Goal: Task Accomplishment & Management: Use online tool/utility

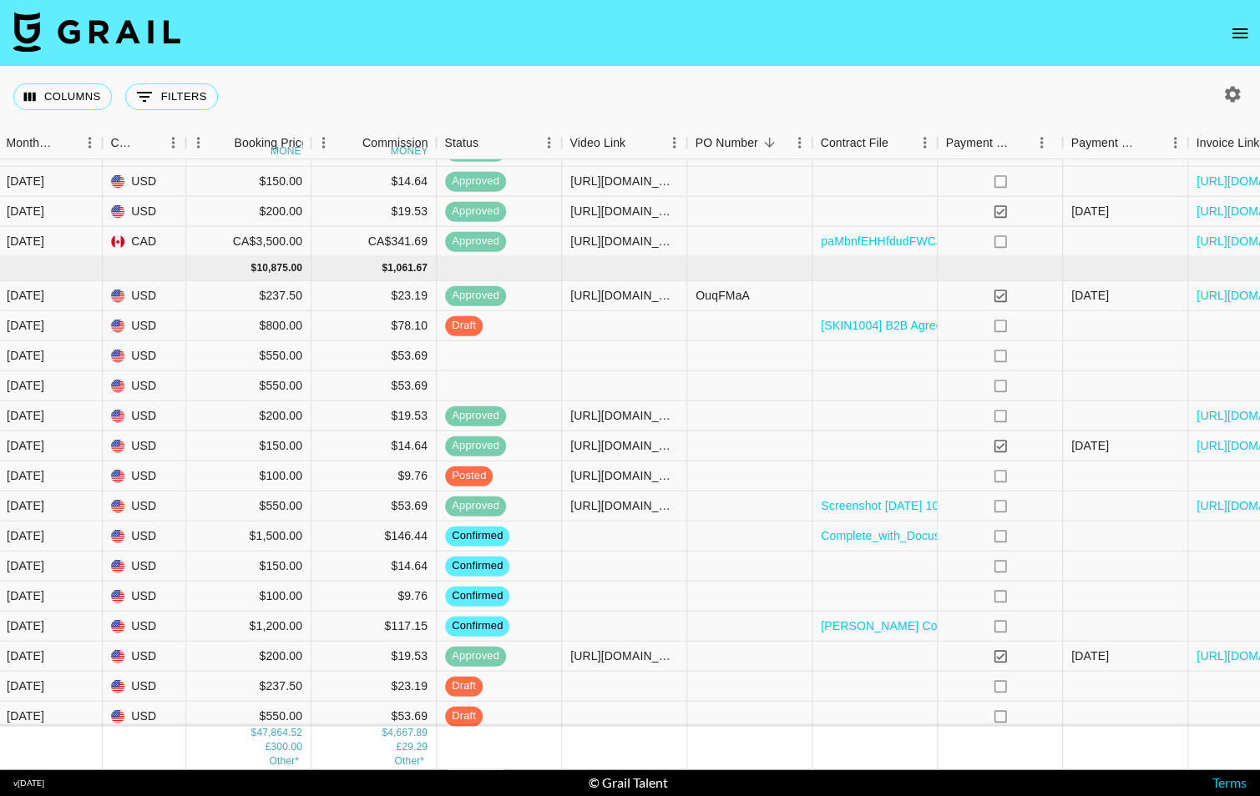
scroll to position [1617, 536]
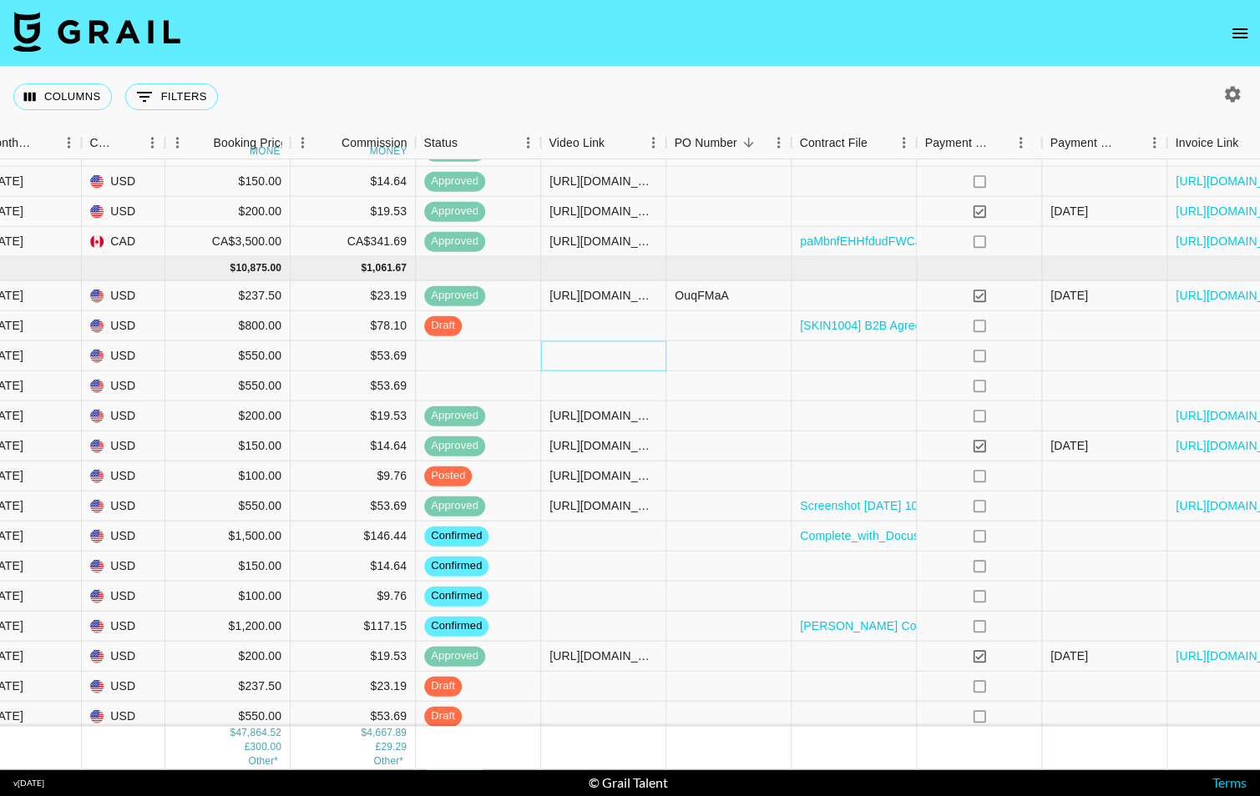
click at [612, 350] on div at bounding box center [603, 356] width 125 height 30
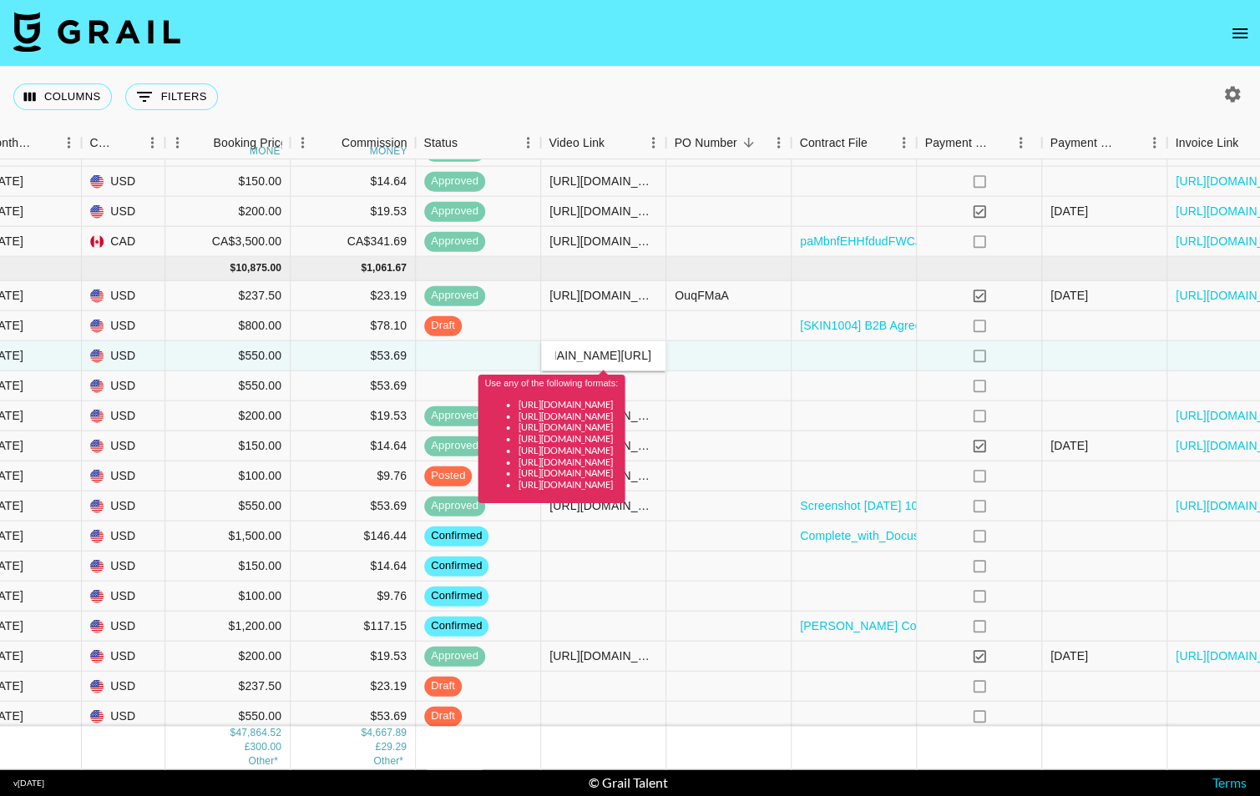
scroll to position [0, 0]
type input "[URL][DOMAIN_NAME]"
click at [739, 358] on div at bounding box center [728, 356] width 125 height 30
click at [774, 370] on div "manuxsierra QYou Media [EMAIL_ADDRESS][DOMAIN_NAME] [DATE] USD $1,500.00 $146.4…" at bounding box center [411, 524] width 1895 height 776
click at [774, 478] on div at bounding box center [728, 476] width 125 height 30
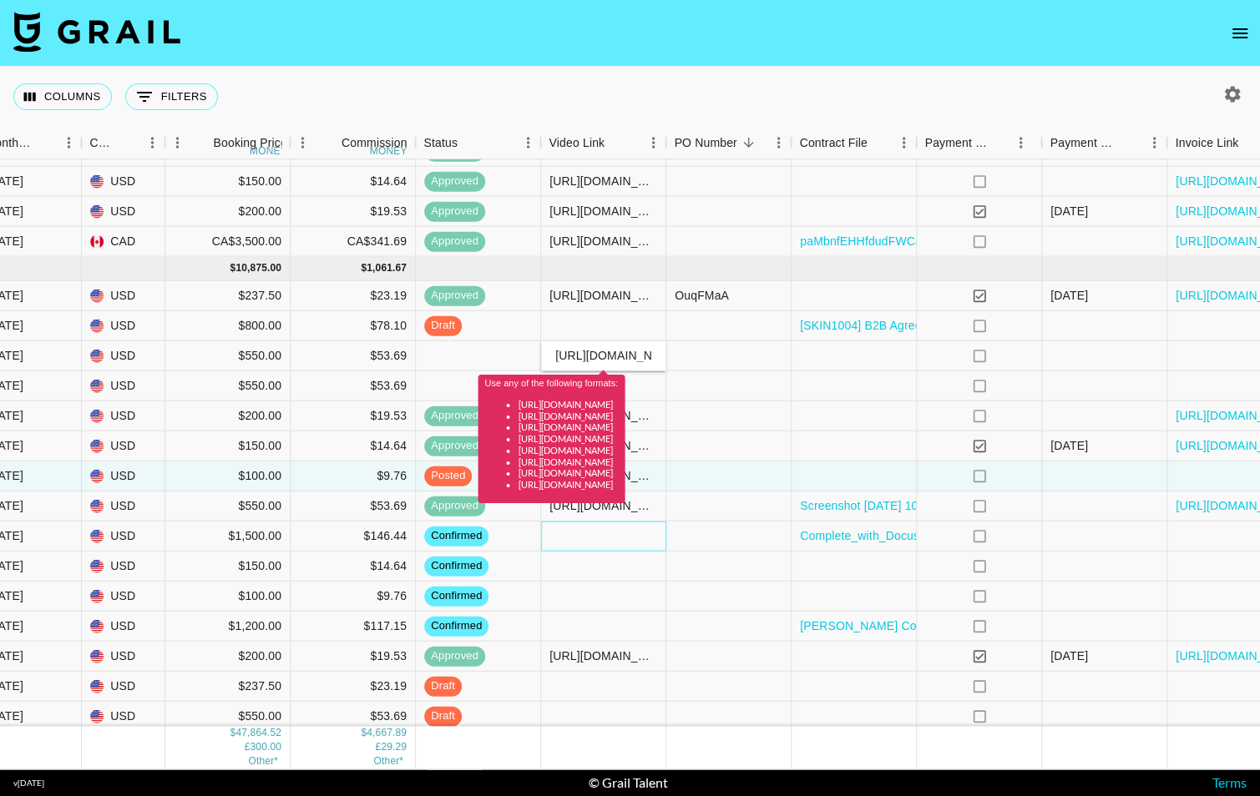
drag, startPoint x: 608, startPoint y: 536, endPoint x: 596, endPoint y: 408, distance: 128.3
click at [609, 537] on div at bounding box center [603, 536] width 125 height 30
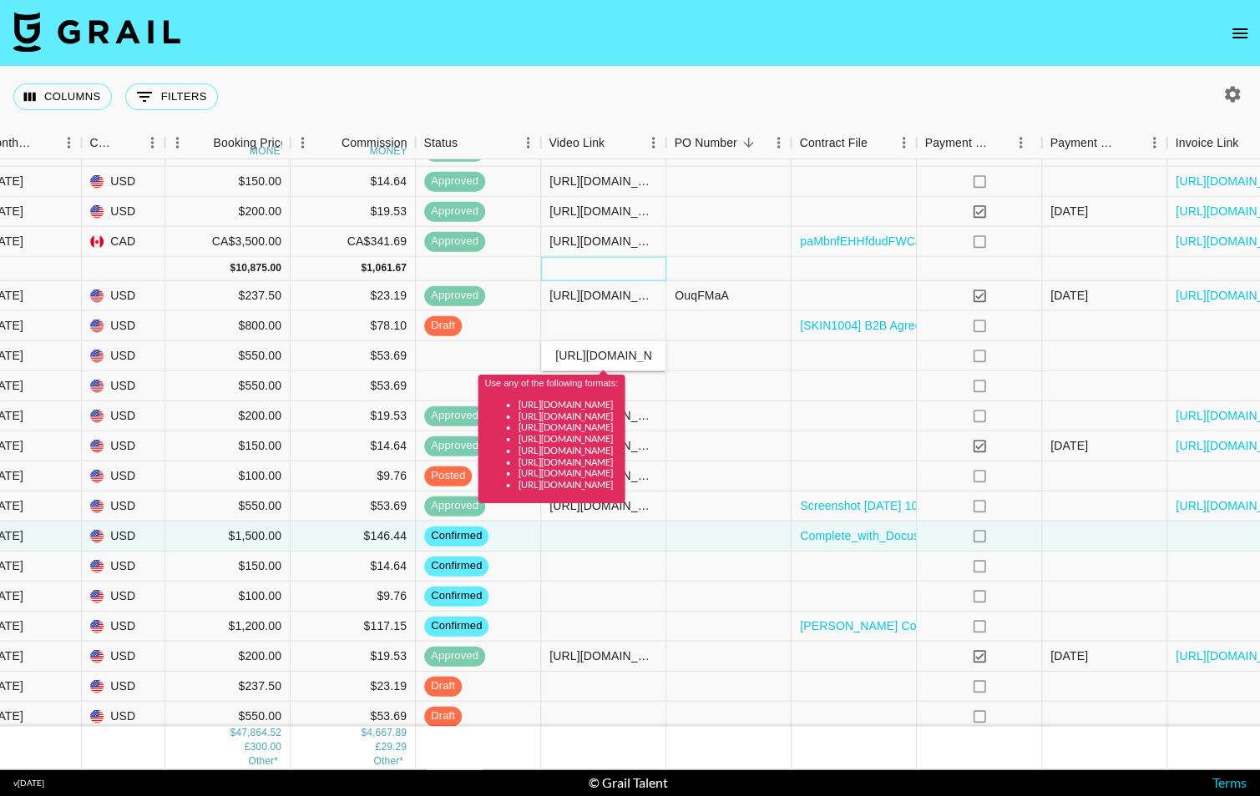
click at [596, 266] on div at bounding box center [603, 268] width 125 height 24
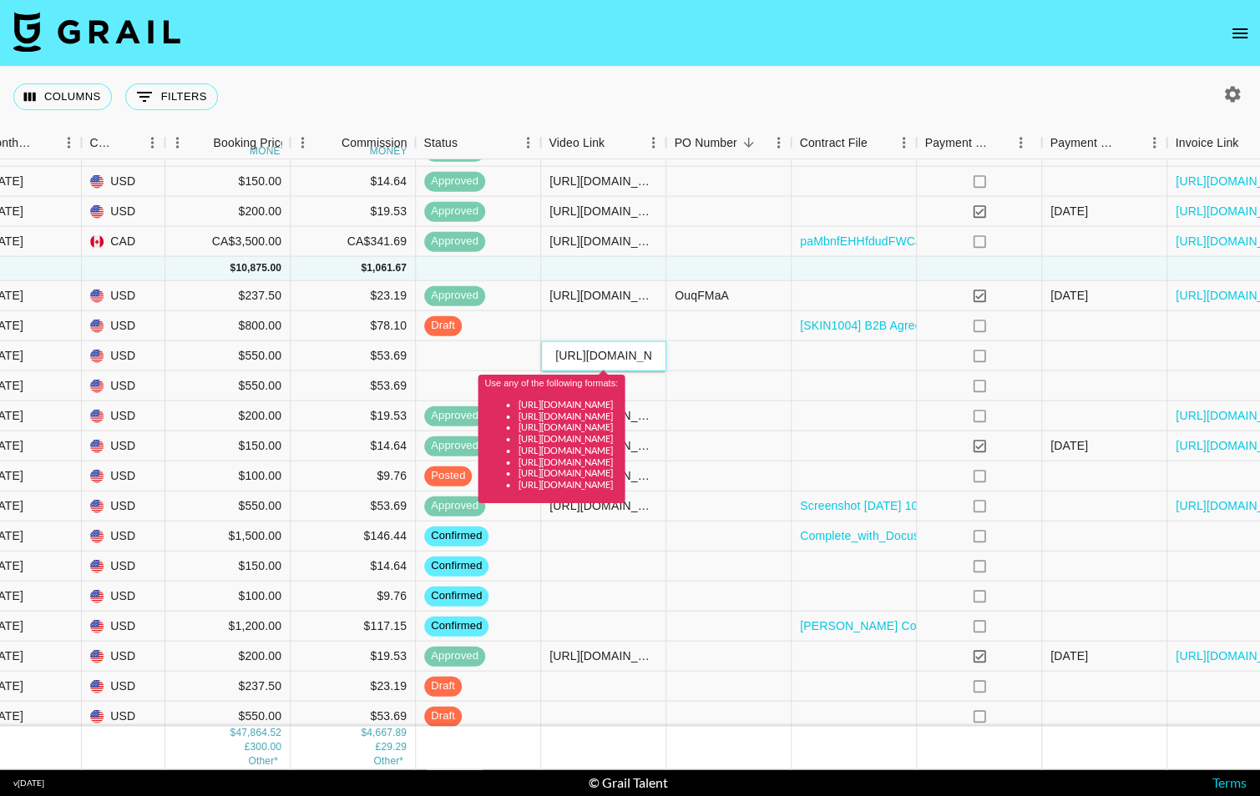
click at [596, 367] on div "Use any of the following formats: [URL][DOMAIN_NAME] [URL][DOMAIN_NAME] [URL][D…" at bounding box center [551, 433] width 147 height 140
click at [596, 365] on div "Use any of the following formats: [URL][DOMAIN_NAME] [URL][DOMAIN_NAME] [URL][D…" at bounding box center [551, 433] width 147 height 140
click at [596, 361] on input "[URL][DOMAIN_NAME]" at bounding box center [603, 355] width 123 height 13
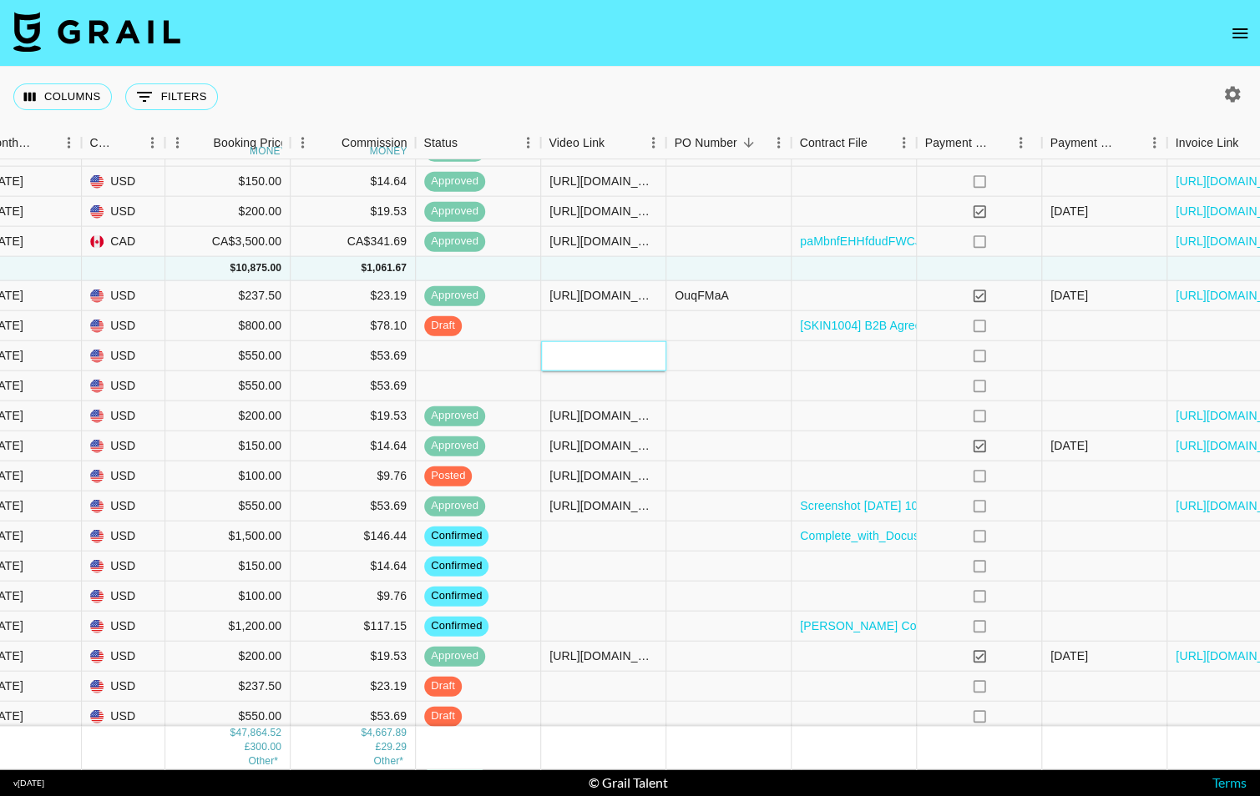
paste input "[URL][DOMAIN_NAME]"
type input "[URL][DOMAIN_NAME]"
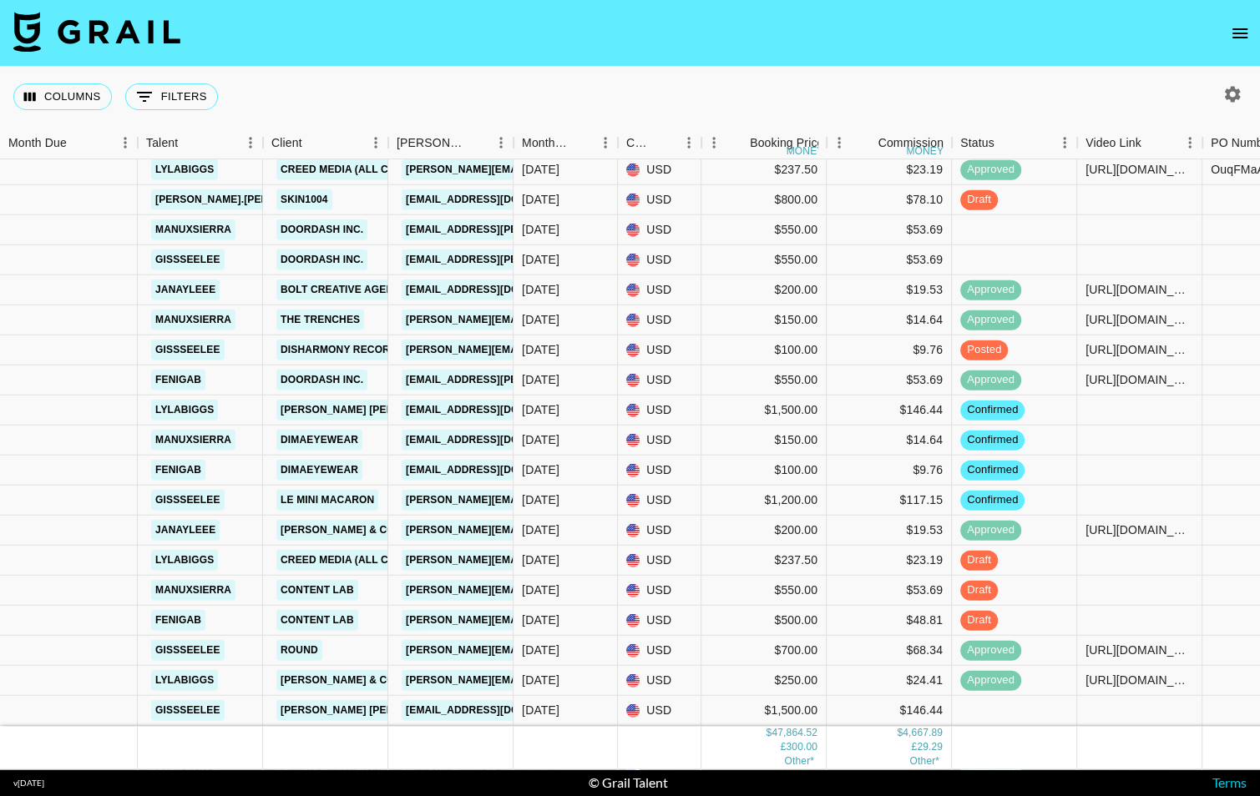
scroll to position [1745, 0]
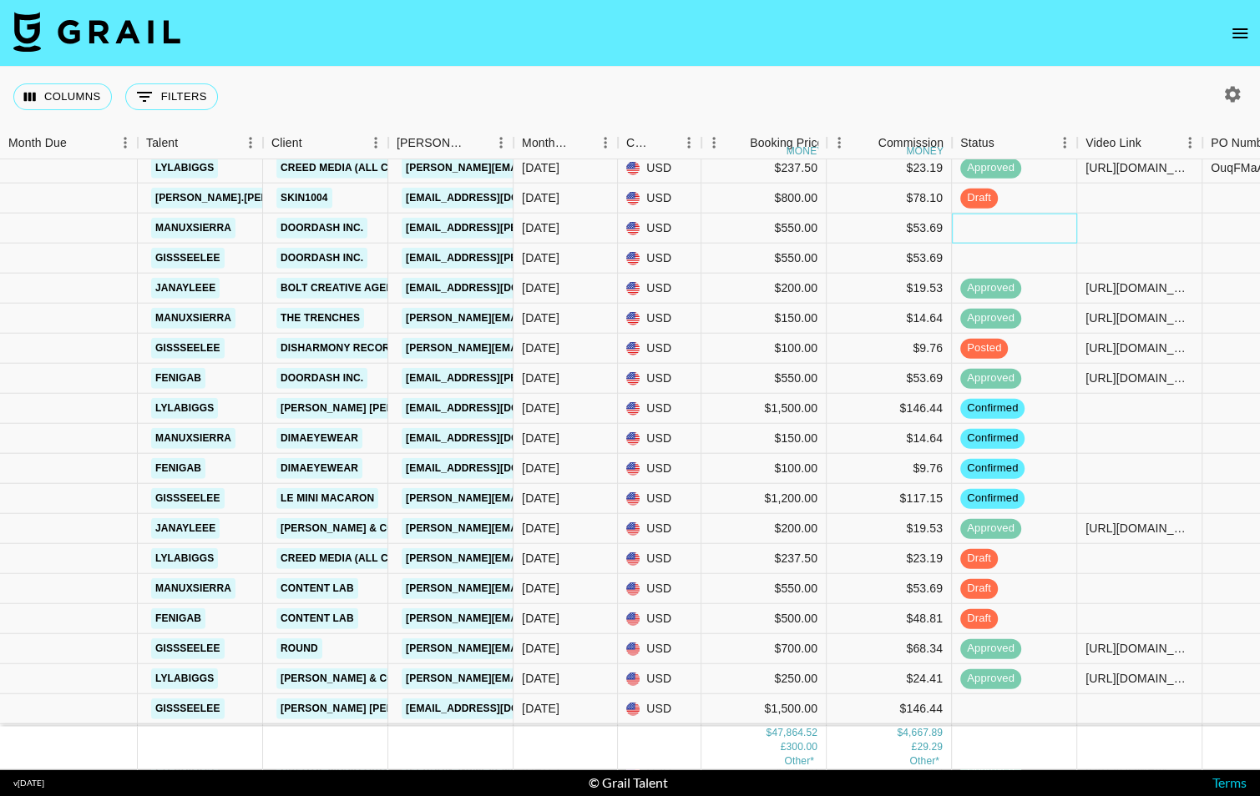
click at [990, 233] on div at bounding box center [1014, 228] width 125 height 30
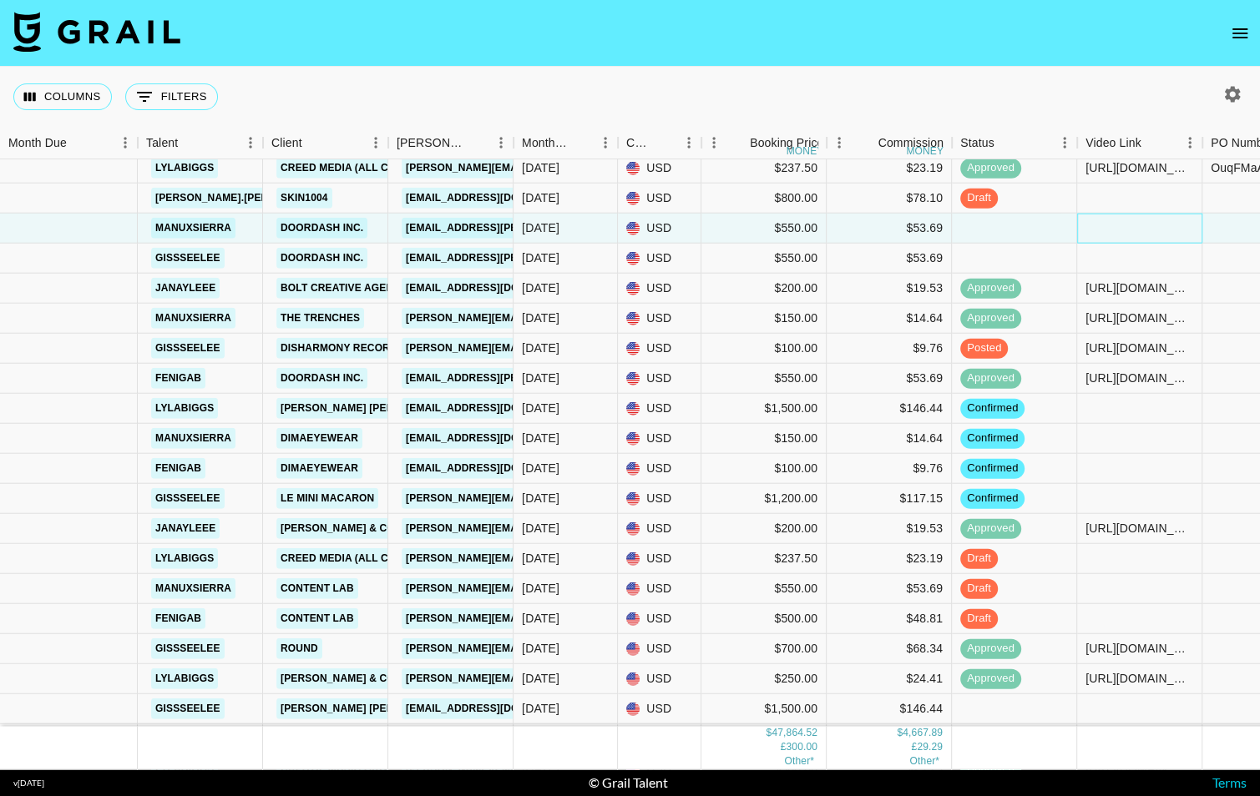
click at [1121, 222] on div at bounding box center [1139, 228] width 125 height 30
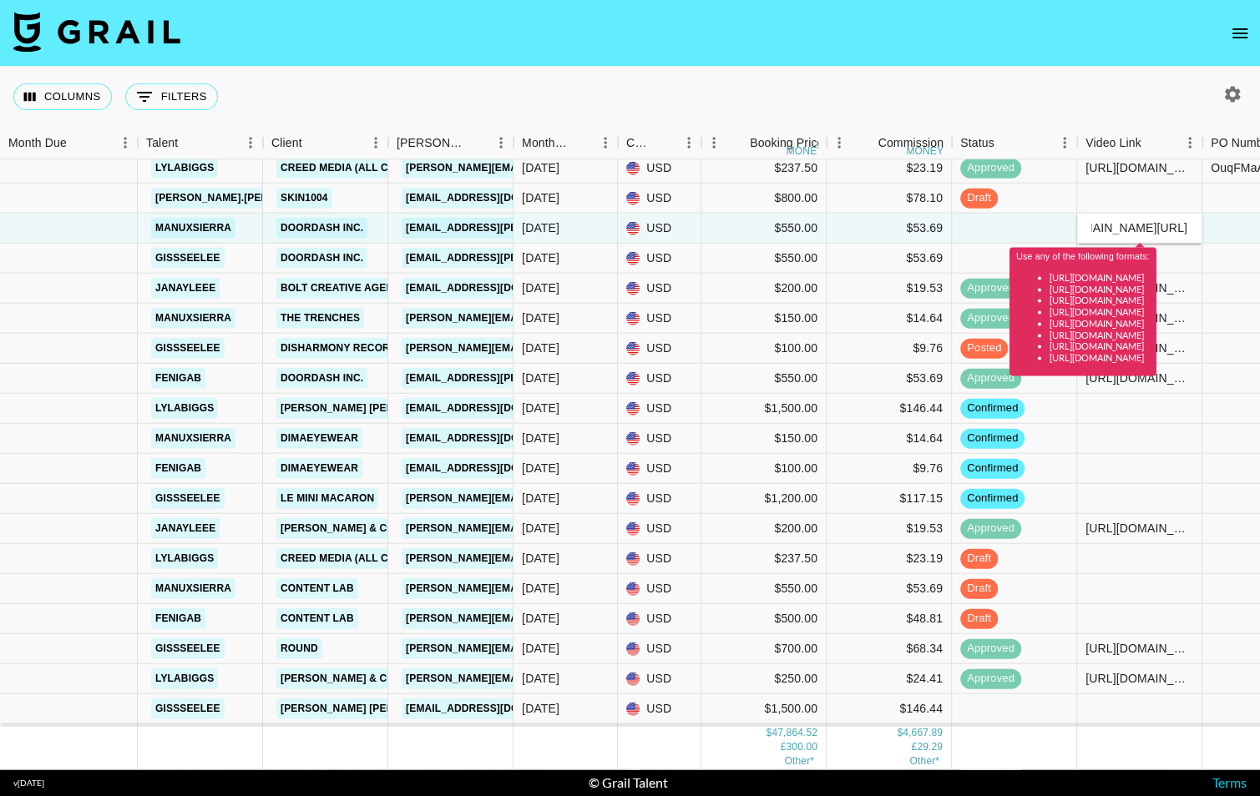
scroll to position [0, 0]
type input "https://www.tiktok.com/@manuxsierra/video/7542167656237911310?lang=en"
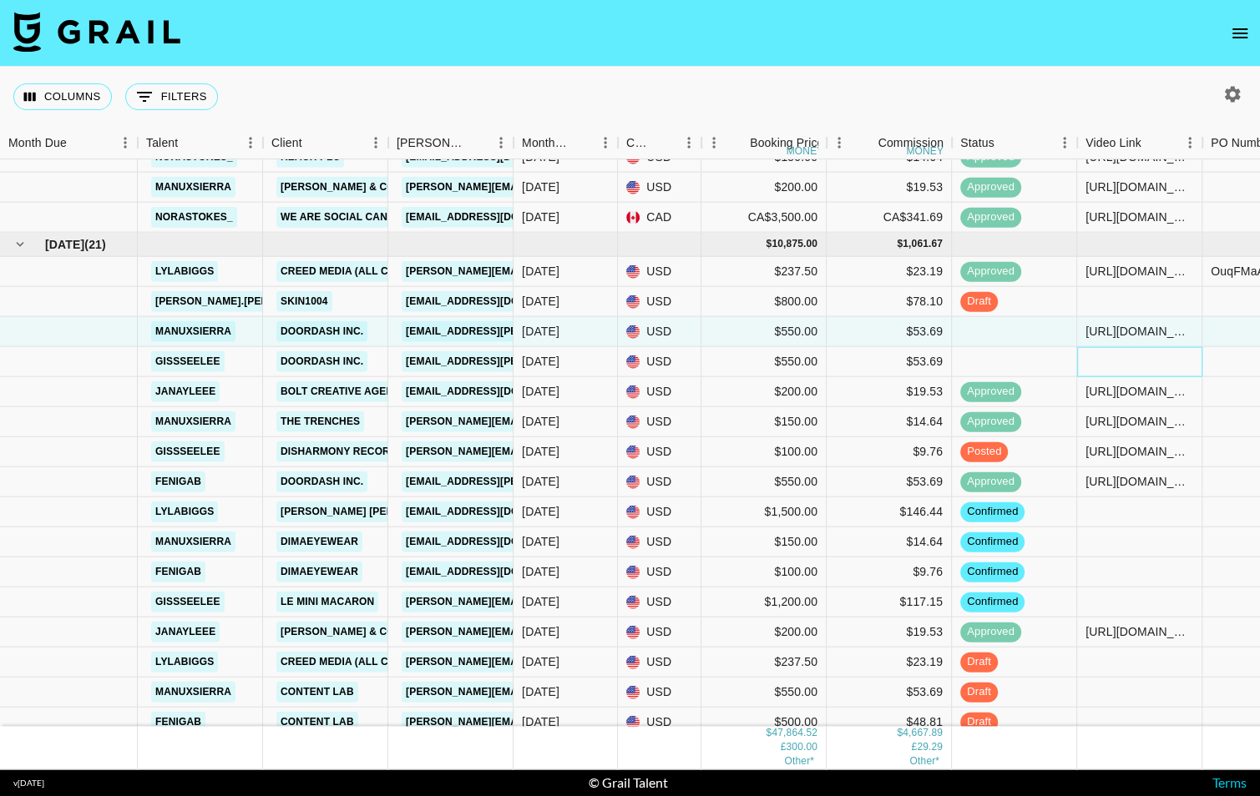
scroll to position [1641, 0]
click at [990, 339] on div at bounding box center [1014, 332] width 125 height 30
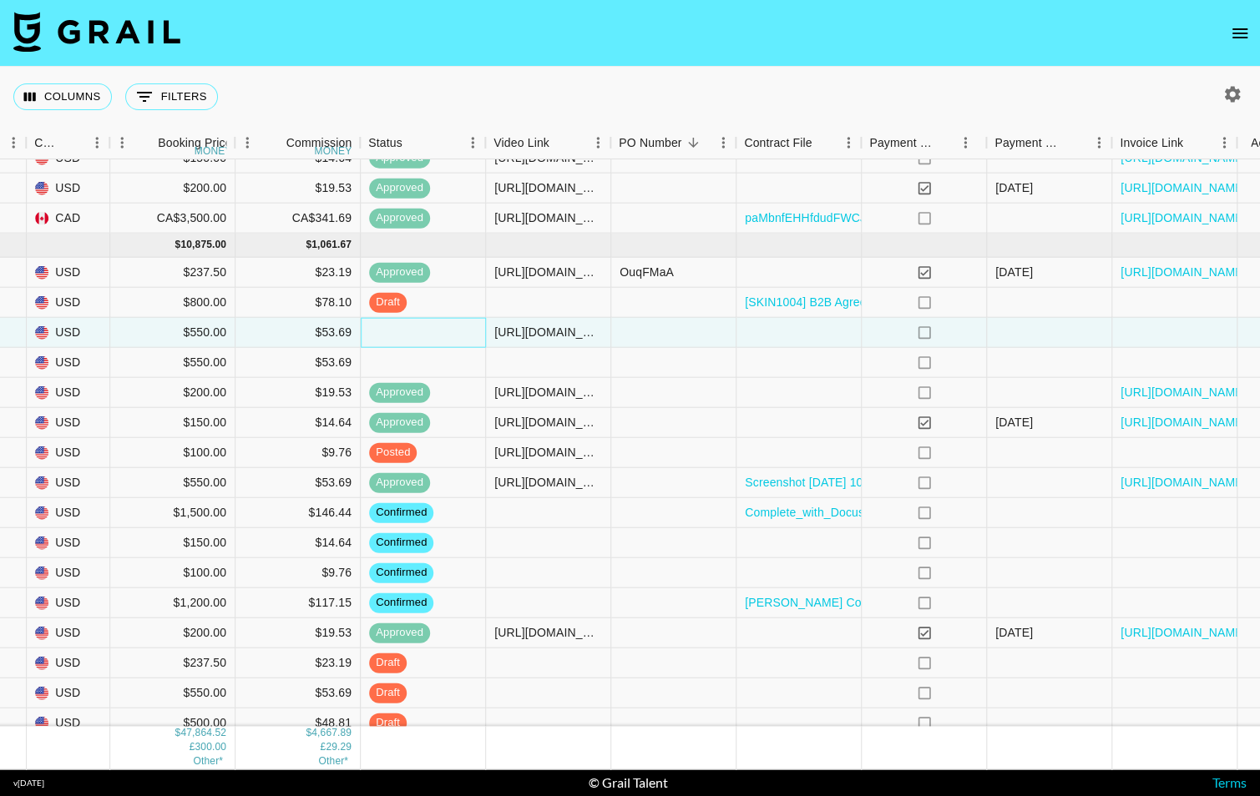
scroll to position [1641, 635]
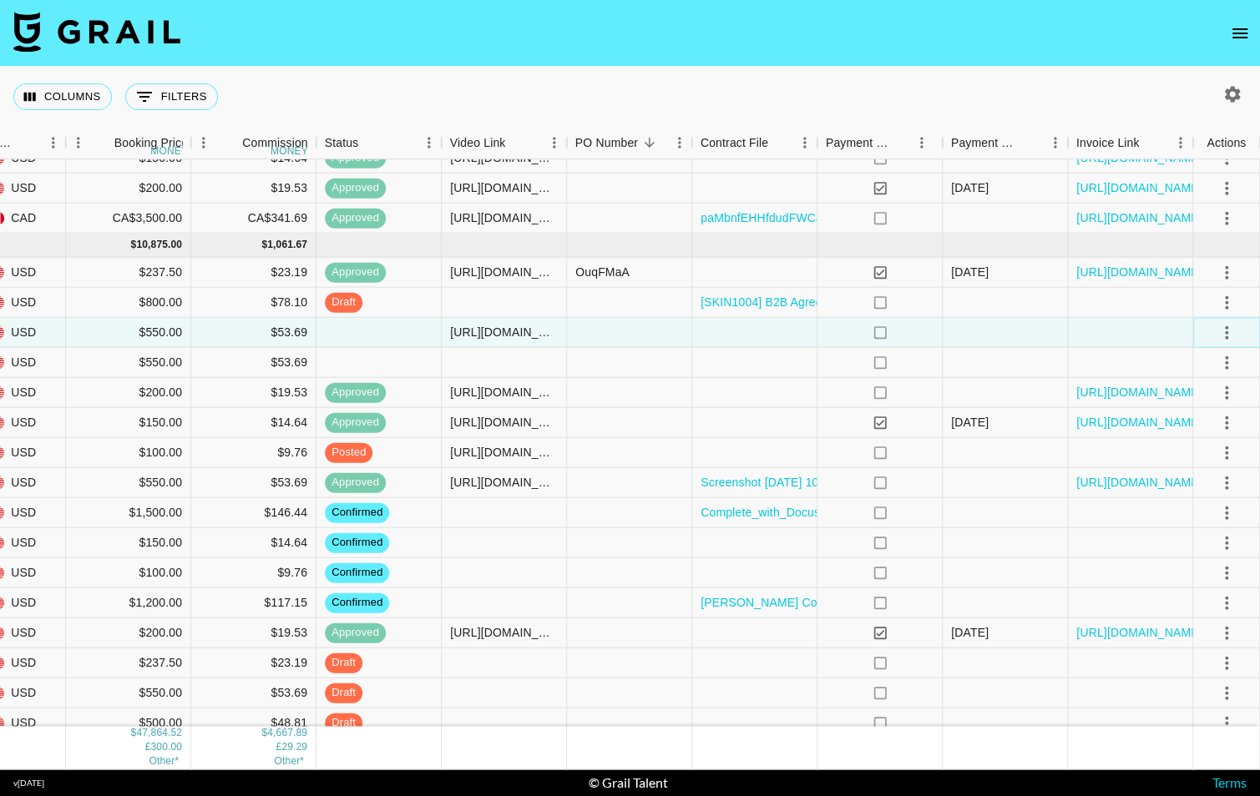
click at [1223, 324] on icon "select merge strategy" at bounding box center [1226, 332] width 20 height 20
click at [1174, 488] on div "Approve" at bounding box center [1190, 488] width 51 height 20
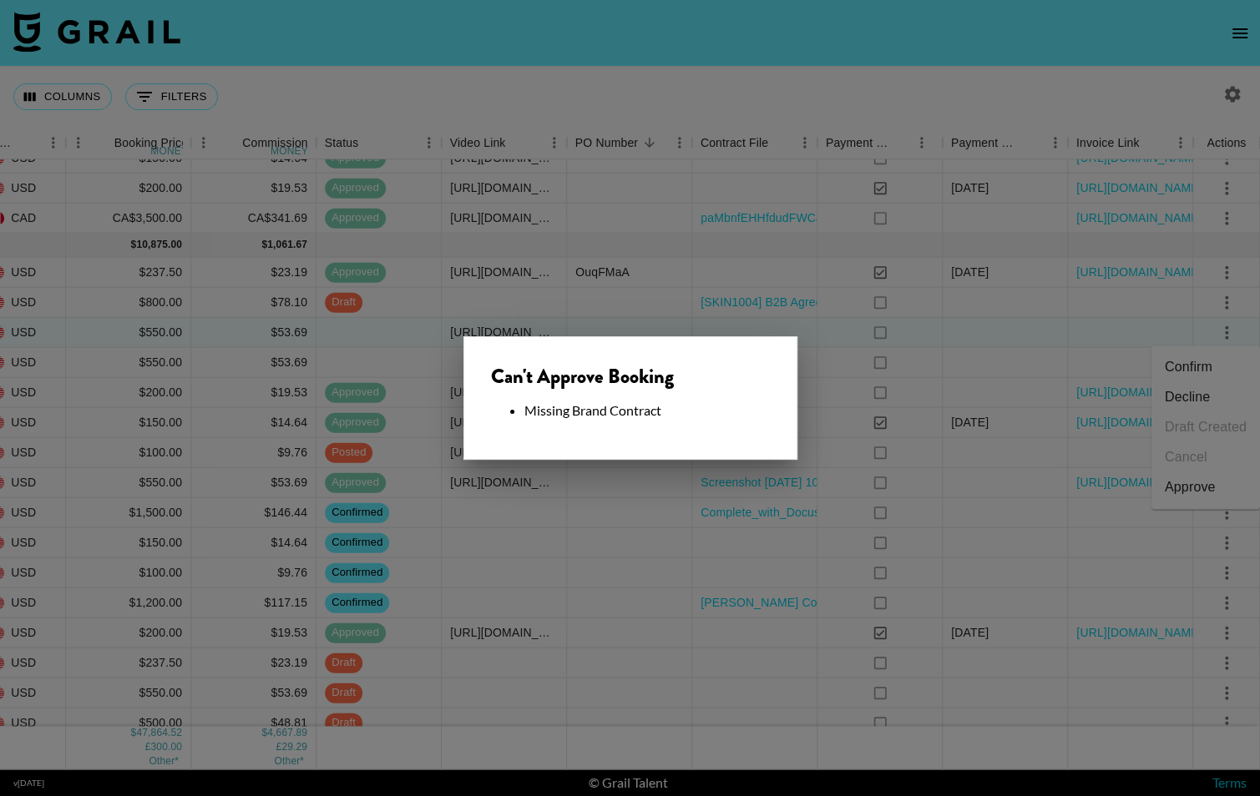
click at [867, 356] on div at bounding box center [630, 398] width 1260 height 796
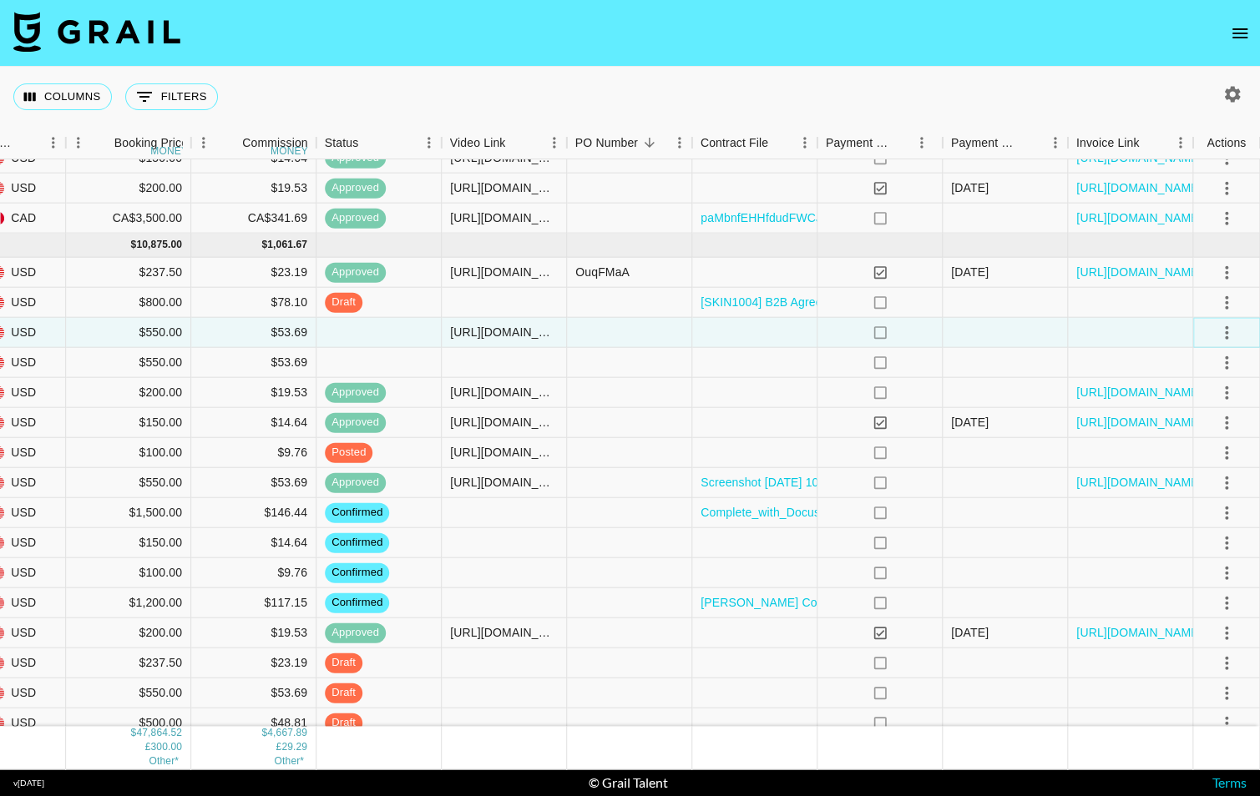
click at [1219, 335] on icon "select merge strategy" at bounding box center [1226, 332] width 20 height 20
click at [1207, 361] on li "Confirm" at bounding box center [1205, 367] width 109 height 30
click at [1221, 331] on icon "select merge strategy" at bounding box center [1226, 332] width 20 height 20
click at [1230, 325] on icon "select merge strategy" at bounding box center [1226, 332] width 20 height 20
click at [1200, 422] on li "Draft Created" at bounding box center [1205, 427] width 109 height 30
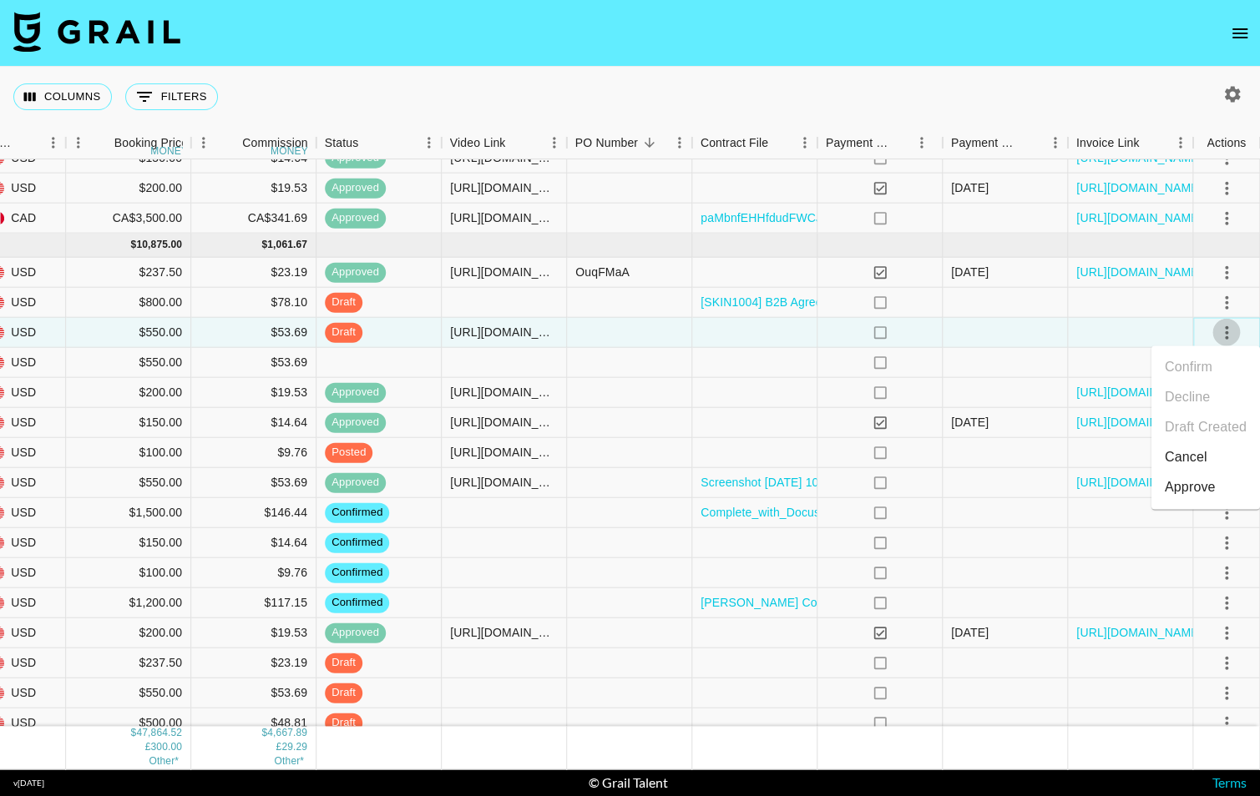
click at [1230, 329] on icon "select merge strategy" at bounding box center [1226, 332] width 20 height 20
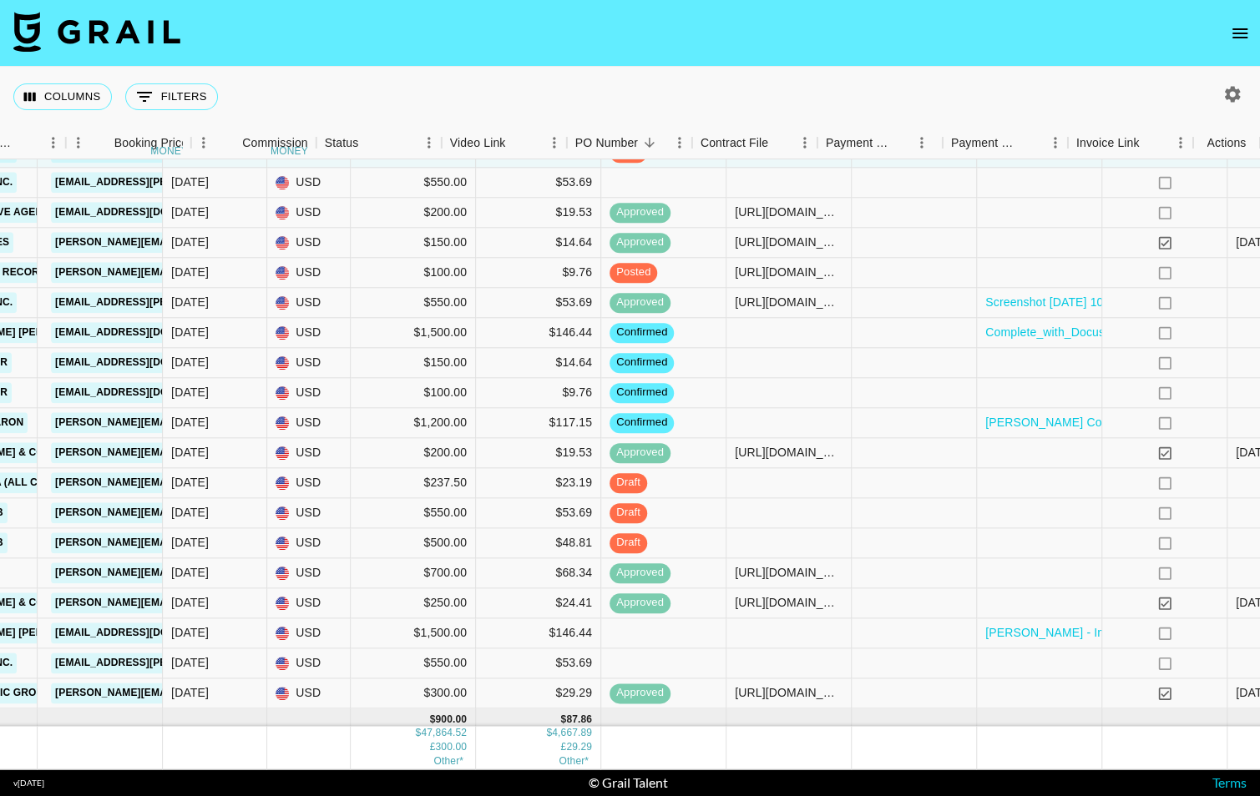
scroll to position [1820, 635]
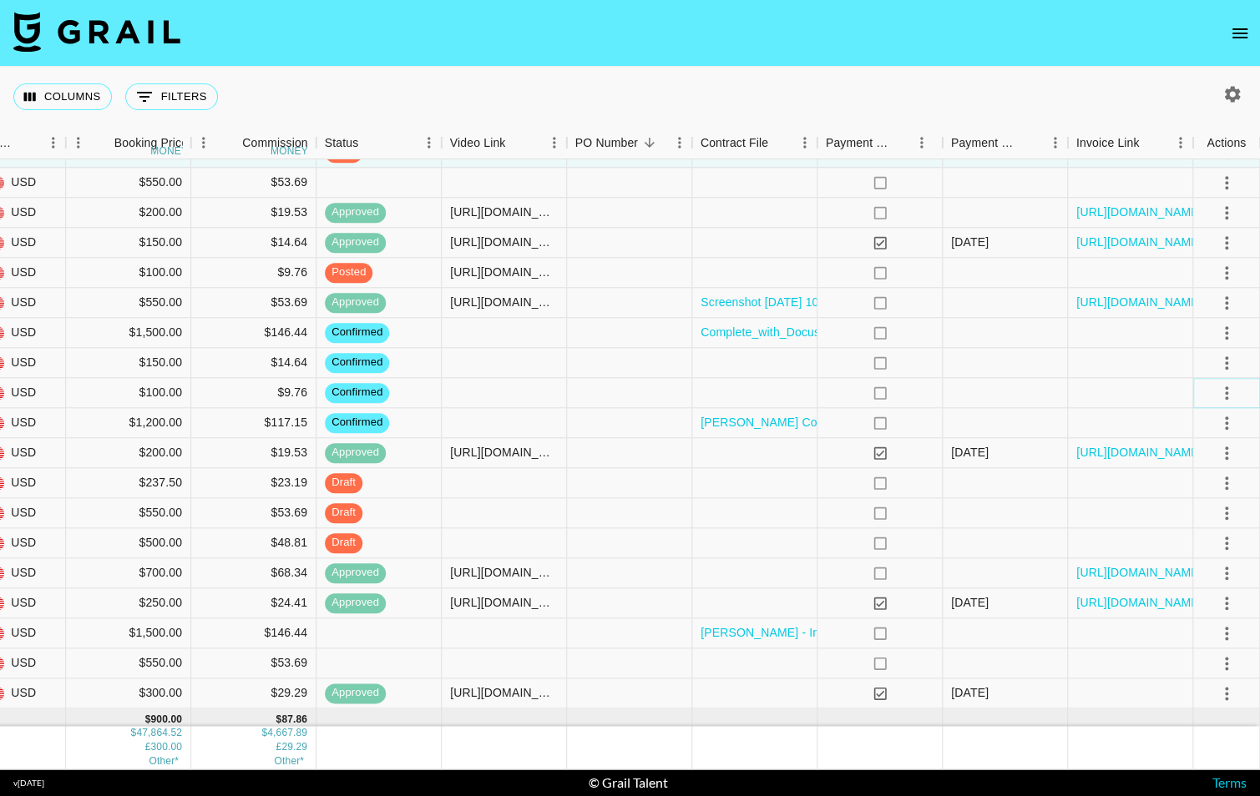
click at [1226, 392] on icon "select merge strategy" at bounding box center [1226, 392] width 3 height 13
click at [1189, 498] on li "Draft Created" at bounding box center [1205, 489] width 109 height 30
